Goal: Transaction & Acquisition: Purchase product/service

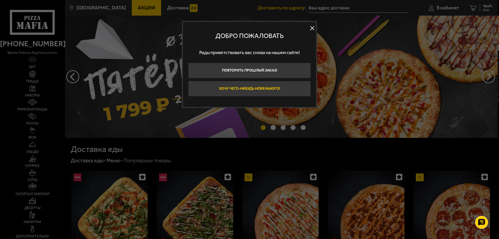
click at [267, 87] on button "Хочу чего-нибудь новенького!" at bounding box center [249, 89] width 123 height 16
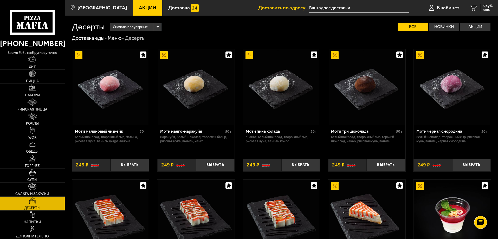
click at [52, 133] on link "WOK" at bounding box center [32, 133] width 65 height 14
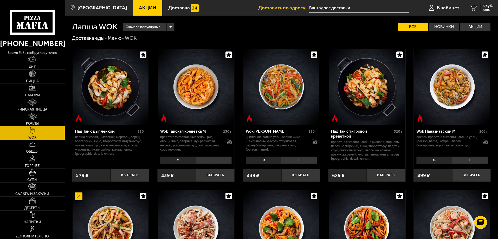
click at [210, 159] on li "L" at bounding box center [214, 159] width 36 height 7
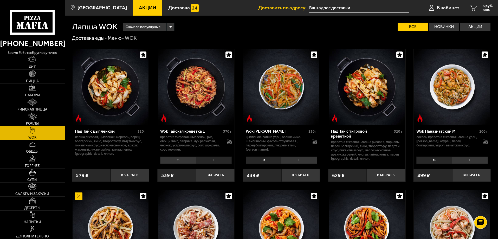
click at [178, 161] on li "M" at bounding box center [178, 159] width 36 height 7
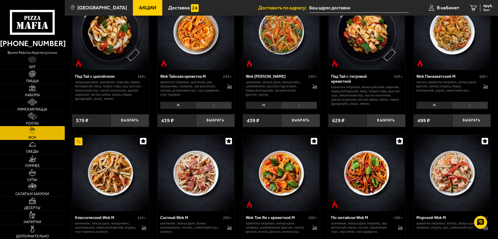
scroll to position [26, 0]
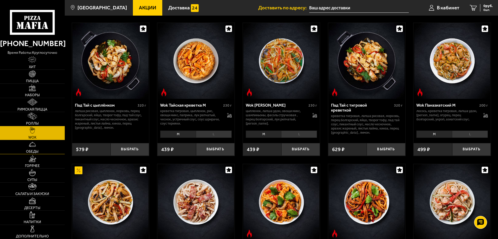
click at [47, 153] on link "Обеды" at bounding box center [32, 147] width 65 height 14
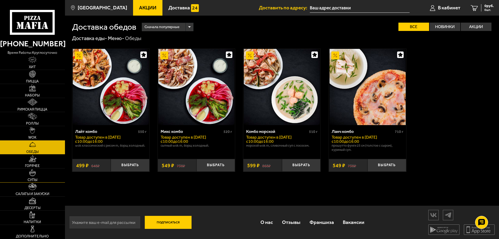
click at [43, 172] on link "Супы" at bounding box center [32, 175] width 65 height 14
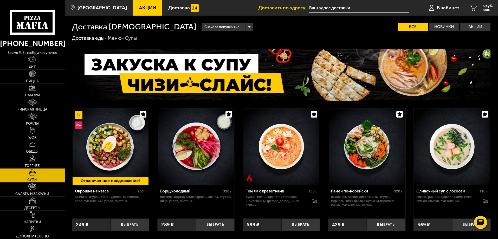
click at [49, 137] on link "WOK" at bounding box center [32, 133] width 65 height 14
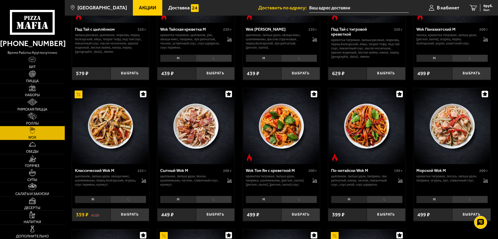
scroll to position [104, 0]
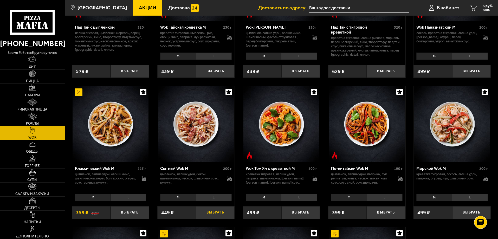
click at [225, 216] on button "Выбрать" at bounding box center [215, 212] width 38 height 13
click at [49, 181] on link "Супы" at bounding box center [32, 175] width 65 height 14
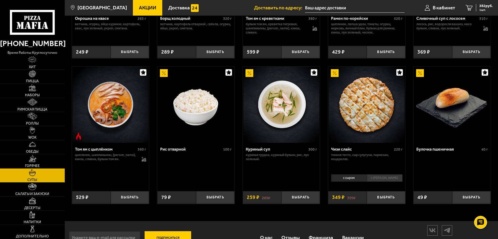
scroll to position [182, 0]
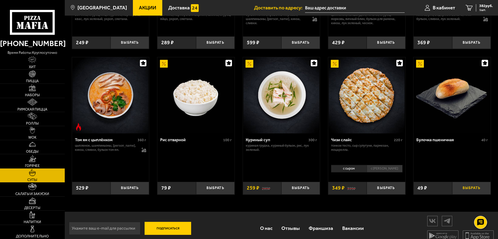
click at [471, 191] on button "Выбрать" at bounding box center [471, 188] width 38 height 13
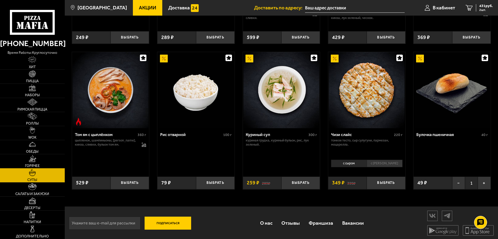
scroll to position [189, 0]
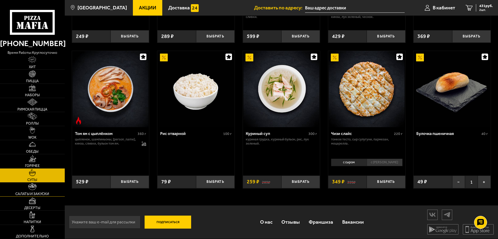
click at [38, 193] on span "Салаты и закуски" at bounding box center [32, 194] width 34 height 4
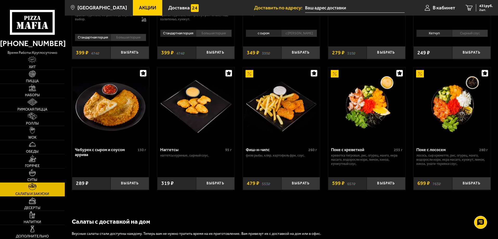
scroll to position [286, 0]
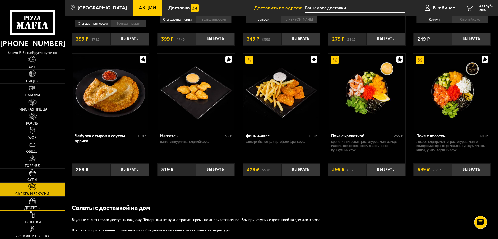
click at [56, 209] on link "Десерты" at bounding box center [32, 203] width 65 height 14
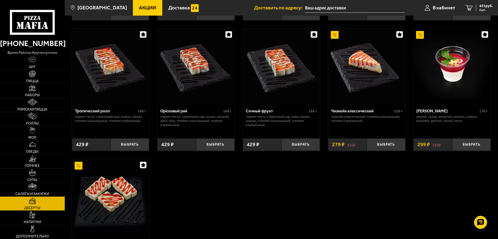
scroll to position [156, 0]
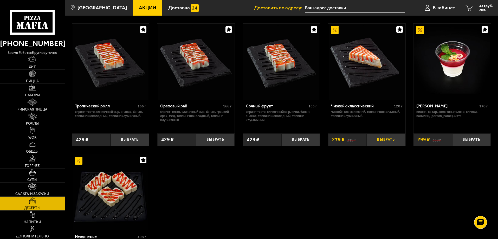
click at [390, 140] on button "Выбрать" at bounding box center [385, 139] width 38 height 13
click at [43, 144] on link "Обеды" at bounding box center [32, 147] width 65 height 14
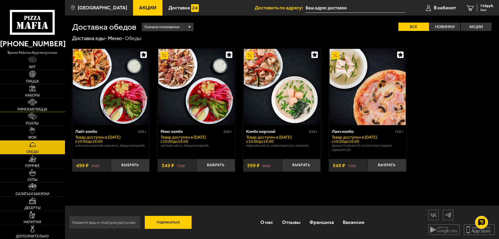
click at [47, 104] on link "Римская пицца" at bounding box center [32, 105] width 65 height 14
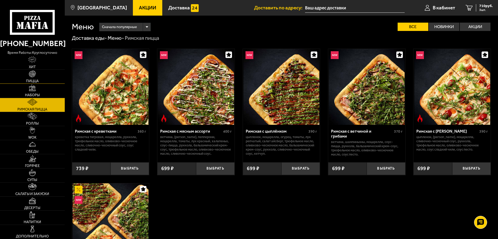
click at [53, 77] on link "Пицца" at bounding box center [32, 77] width 65 height 14
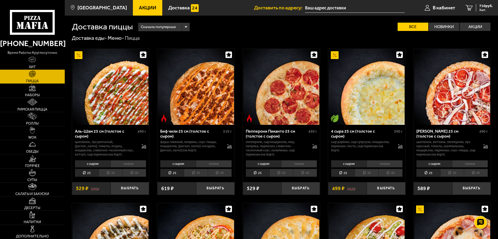
drag, startPoint x: 182, startPoint y: 80, endPoint x: 210, endPoint y: 29, distance: 57.3
click at [210, 29] on div "Сначала популярные Все Новинки Акции Пожелания Острое блюдо Вегетарианское блюд…" at bounding box center [312, 27] width 358 height 8
click at [40, 106] on link "Римская пицца" at bounding box center [32, 105] width 65 height 14
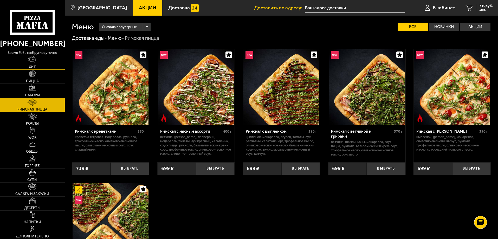
click at [49, 66] on link "Хит" at bounding box center [32, 63] width 65 height 14
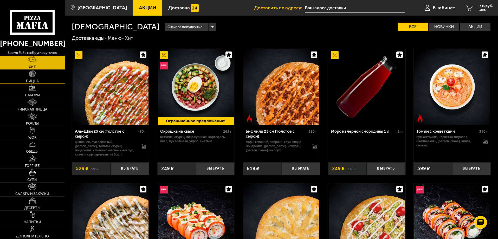
click at [51, 74] on link "Пицца" at bounding box center [32, 77] width 65 height 14
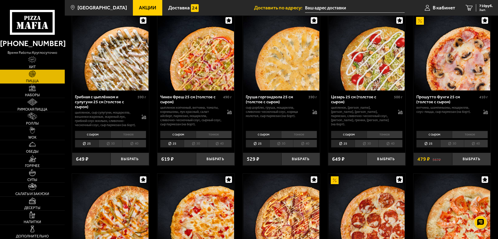
scroll to position [208, 0]
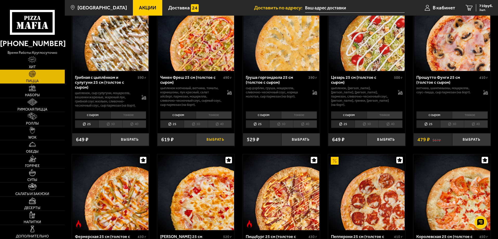
click at [228, 144] on button "Выбрать" at bounding box center [215, 139] width 38 height 13
click at [486, 6] on span "1236 руб." at bounding box center [485, 6] width 16 height 4
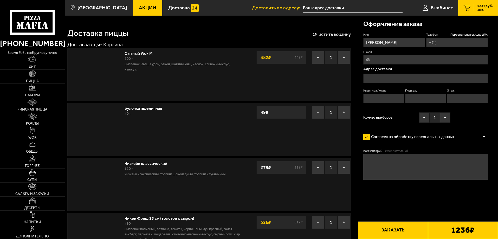
type input "[PHONE_NUMBER]"
type input "[STREET_ADDRESS]"
type input "126"
type input "9"
type input "3"
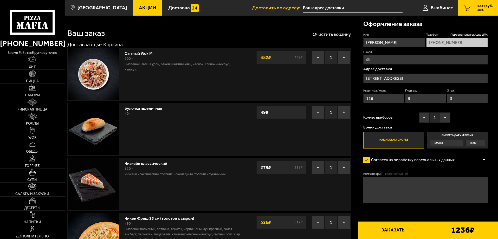
scroll to position [26, 0]
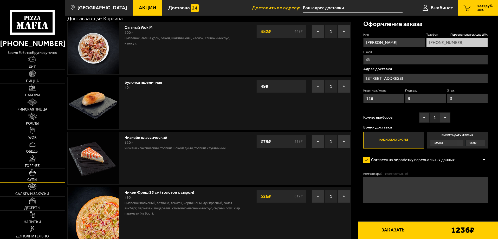
click at [57, 178] on link "Супы" at bounding box center [32, 175] width 65 height 14
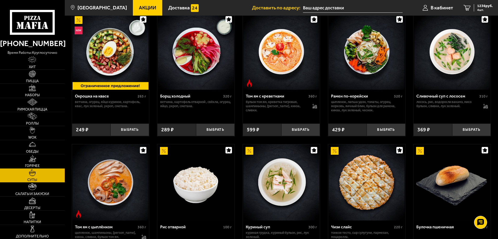
scroll to position [59, 0]
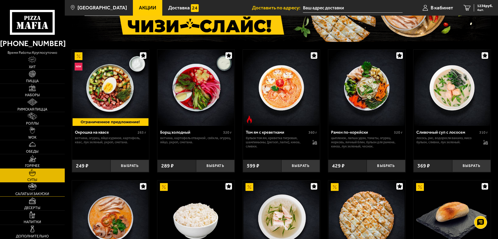
click at [30, 193] on span "Салаты и закуски" at bounding box center [32, 194] width 34 height 4
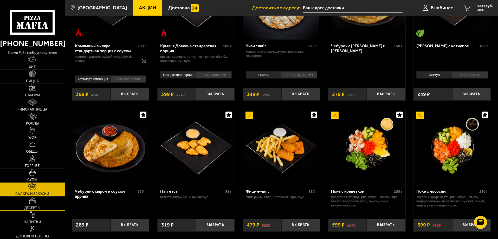
scroll to position [182, 0]
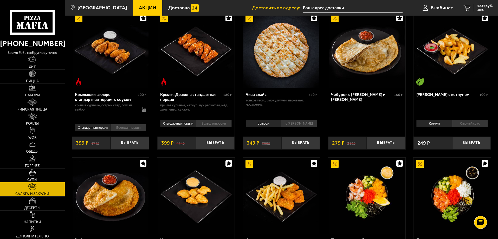
click at [50, 178] on link "Супы" at bounding box center [32, 175] width 65 height 14
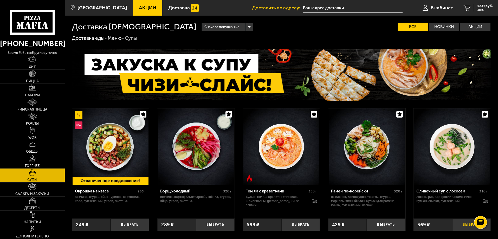
click at [462, 228] on button "Выбрать" at bounding box center [471, 224] width 38 height 13
click at [486, 7] on span "1550 руб." at bounding box center [485, 6] width 16 height 4
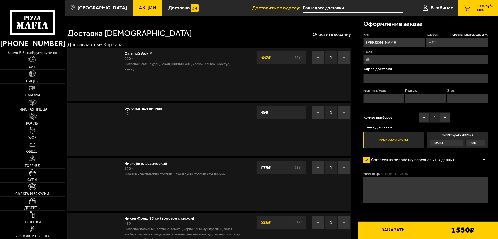
type input "[PHONE_NUMBER]"
type input "[STREET_ADDRESS]"
type input "126"
type input "9"
type input "3"
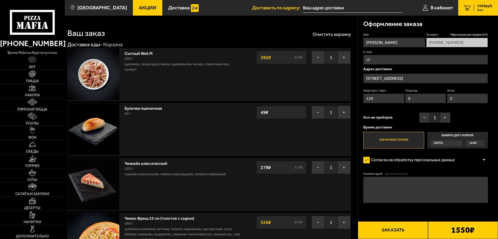
click at [371, 58] on input "E-mail" at bounding box center [425, 60] width 124 height 10
type input "[EMAIL_ADDRESS][DOMAIN_NAME]"
click at [404, 232] on button "Заказать" at bounding box center [393, 230] width 70 height 18
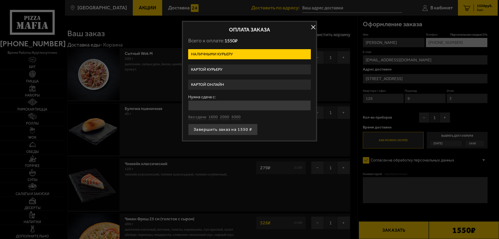
click at [222, 83] on label "Картой онлайн" at bounding box center [249, 85] width 123 height 10
click at [0, 0] on input "Картой онлайн" at bounding box center [0, 0] width 0 height 0
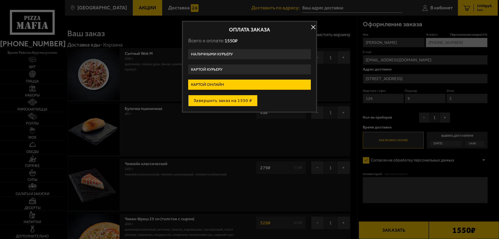
click at [241, 101] on button "Завершить заказ на 1550 ₽" at bounding box center [222, 100] width 69 height 11
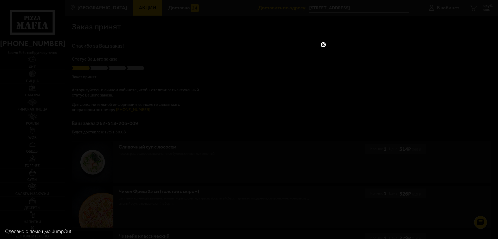
click at [322, 44] on link at bounding box center [323, 44] width 7 height 7
